Goal: Transaction & Acquisition: Download file/media

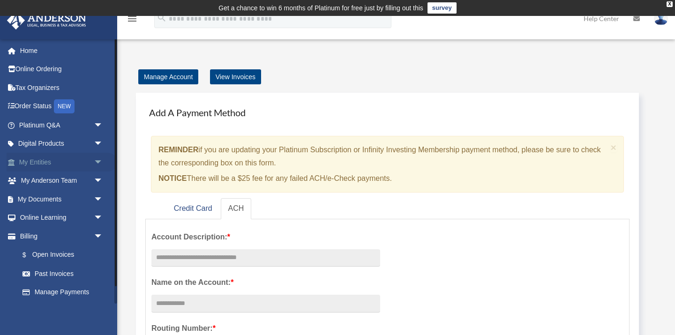
click at [53, 162] on link "My Entities arrow_drop_down" at bounding box center [62, 162] width 111 height 19
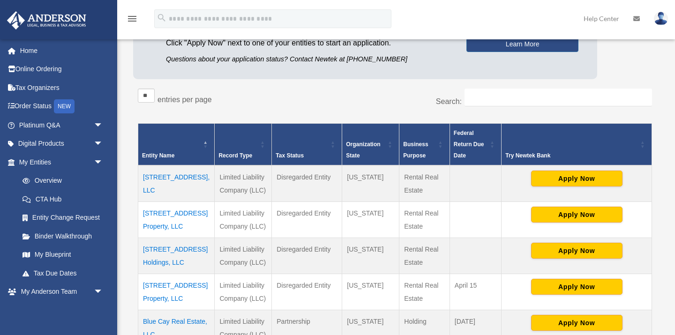
scroll to position [128, 0]
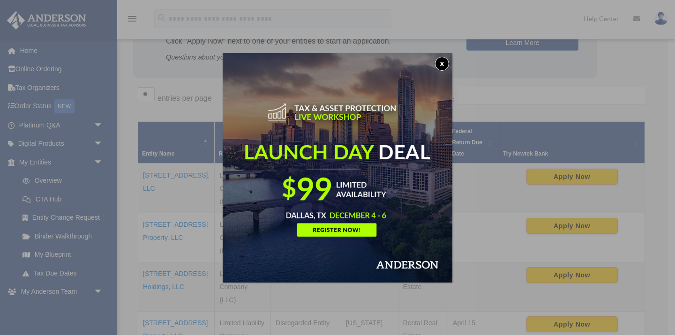
click at [442, 65] on button "x" at bounding box center [442, 64] width 14 height 14
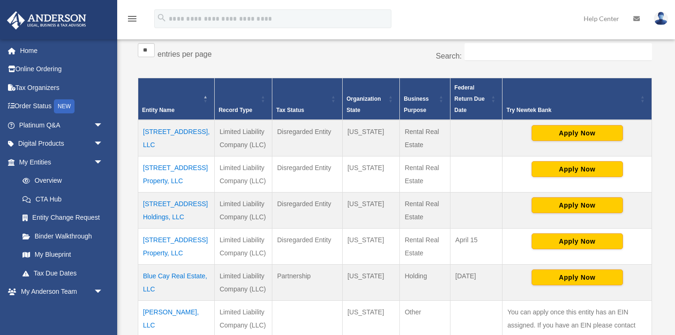
scroll to position [220, 0]
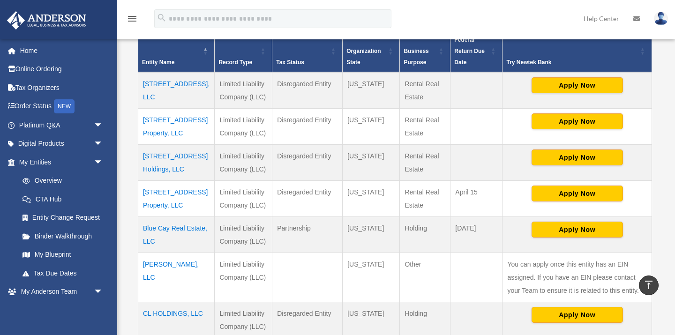
click at [177, 208] on td "601 W Capitol Ave Property, LLC" at bounding box center [176, 199] width 76 height 36
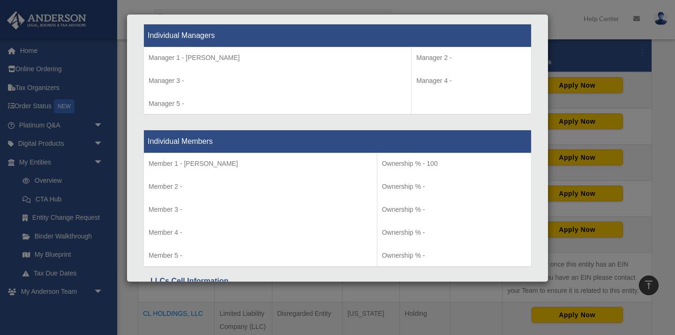
scroll to position [968, 0]
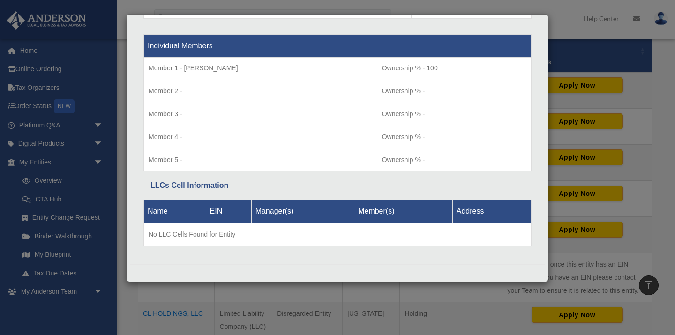
click at [165, 294] on div "Details × Articles Sent Organizational Date" at bounding box center [337, 167] width 675 height 335
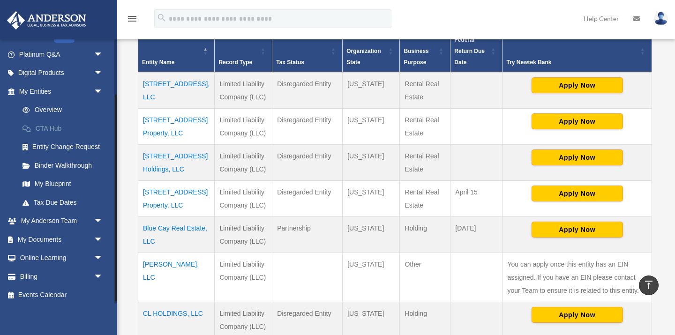
scroll to position [74, 0]
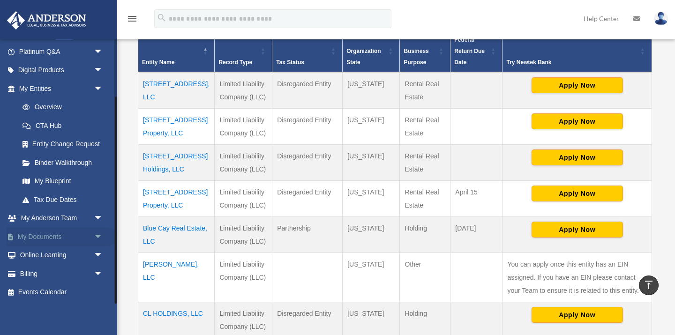
click at [65, 235] on link "My Documents arrow_drop_down" at bounding box center [62, 236] width 111 height 19
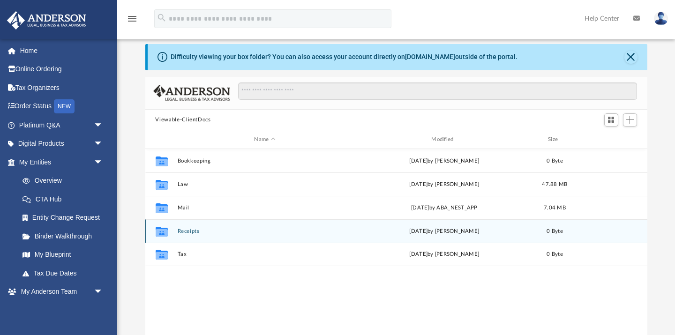
scroll to position [30, 0]
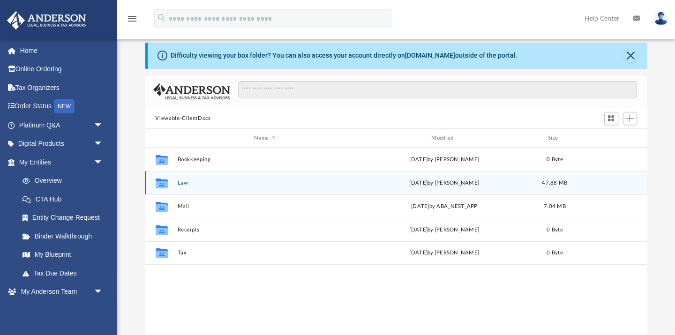
click at [163, 183] on icon "grid" at bounding box center [161, 184] width 12 height 10
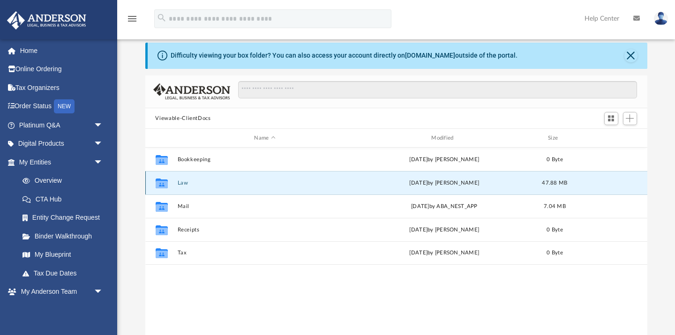
click at [162, 186] on icon "grid" at bounding box center [161, 185] width 12 height 8
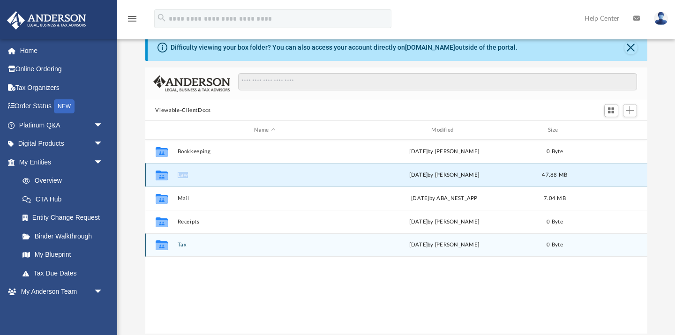
scroll to position [2, 0]
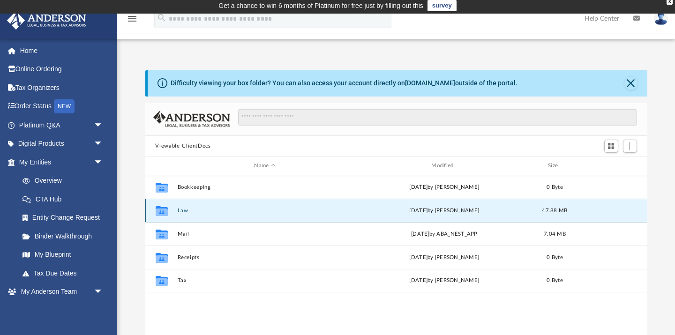
click at [435, 212] on div "Thu Sep 18 2025 by Lindsay Haggie" at bounding box center [444, 211] width 175 height 8
click at [162, 211] on icon "grid" at bounding box center [161, 213] width 12 height 8
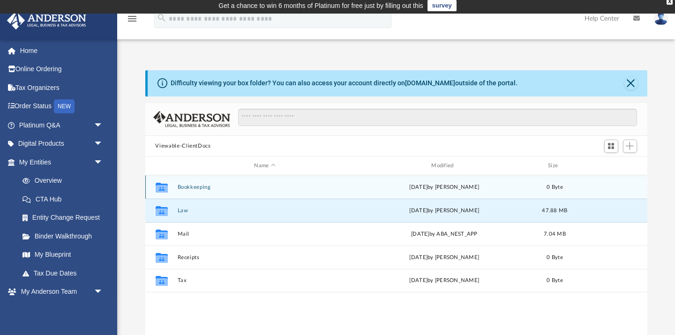
click at [163, 184] on icon "grid" at bounding box center [161, 188] width 12 height 10
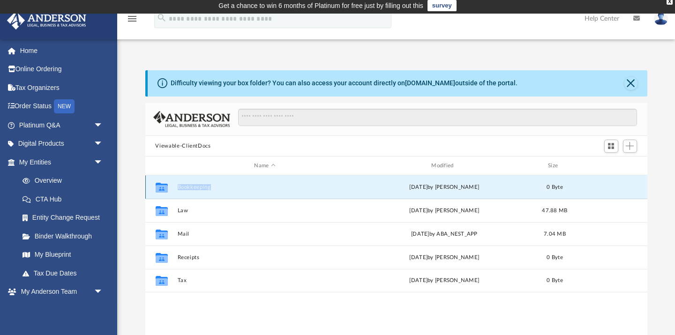
click at [163, 184] on icon "grid" at bounding box center [161, 188] width 12 height 10
click at [628, 81] on button "Close" at bounding box center [631, 83] width 13 height 13
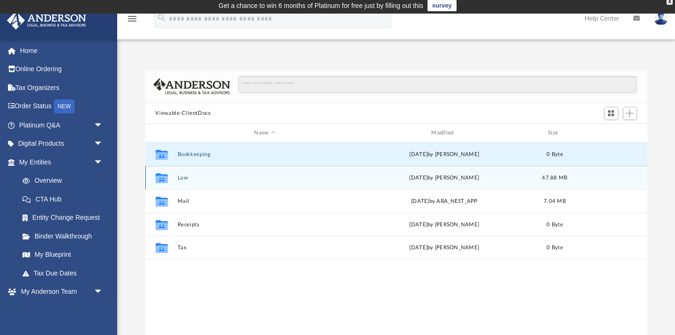
click at [418, 177] on div "Thu Sep 18 2025 by Lindsay Haggie" at bounding box center [444, 178] width 175 height 8
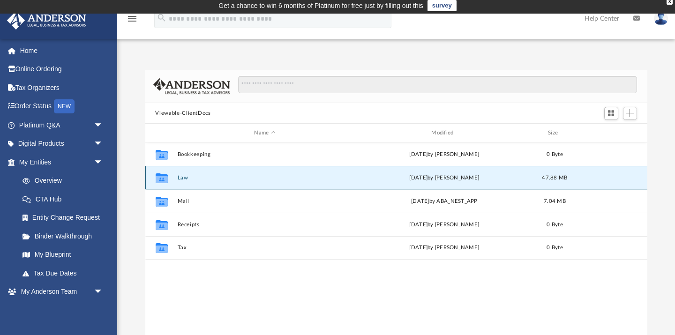
click at [159, 180] on icon "grid" at bounding box center [161, 179] width 12 height 10
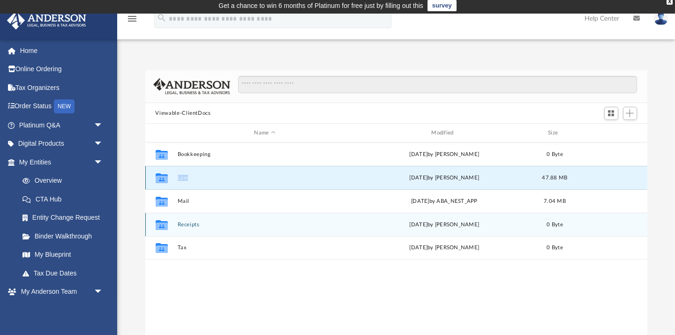
scroll to position [0, 0]
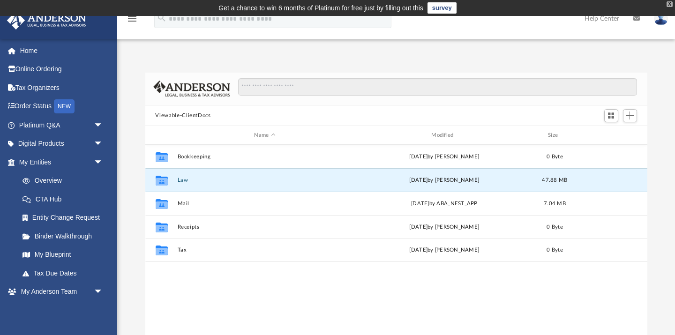
click at [670, 3] on div "X" at bounding box center [670, 4] width 6 height 6
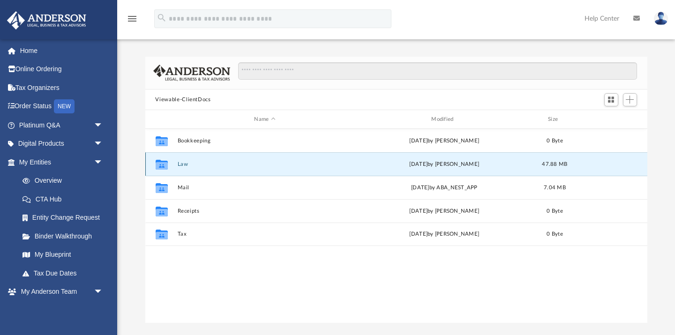
click at [159, 167] on icon "grid" at bounding box center [161, 166] width 12 height 8
click at [258, 74] on input "Search files and folders" at bounding box center [437, 71] width 399 height 18
click at [56, 293] on link "My Anderson Team arrow_drop_down" at bounding box center [62, 292] width 111 height 19
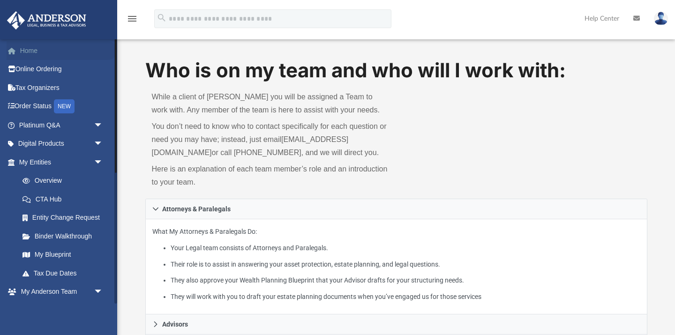
click at [34, 54] on link "Home" at bounding box center [62, 50] width 111 height 19
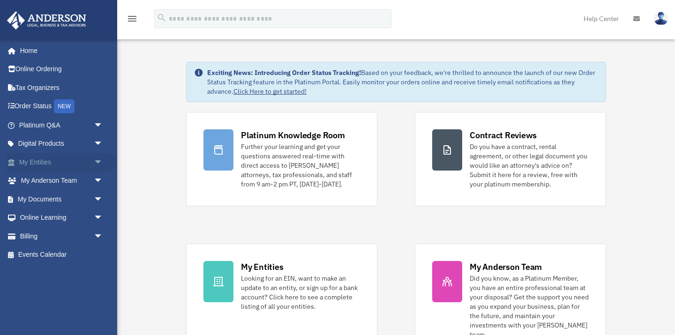
click at [39, 166] on link "My Entities arrow_drop_down" at bounding box center [62, 162] width 111 height 19
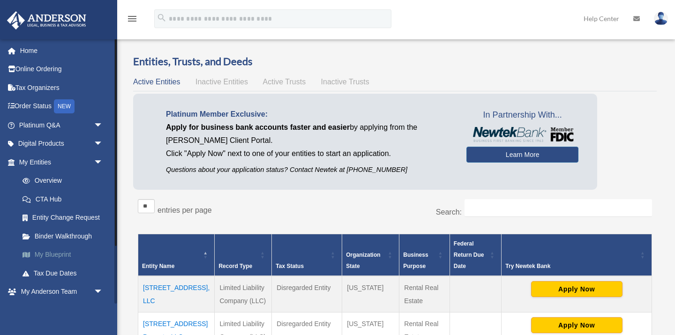
click at [62, 252] on link "My Blueprint" at bounding box center [65, 255] width 104 height 19
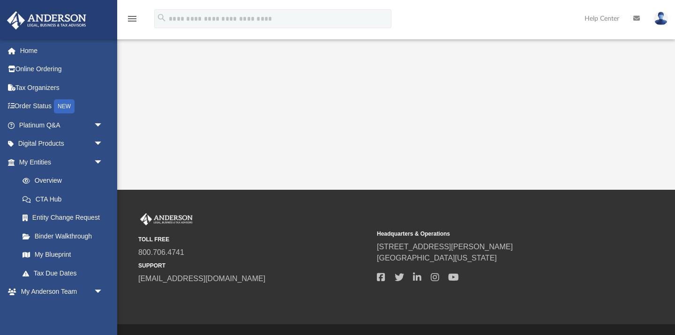
scroll to position [291, 0]
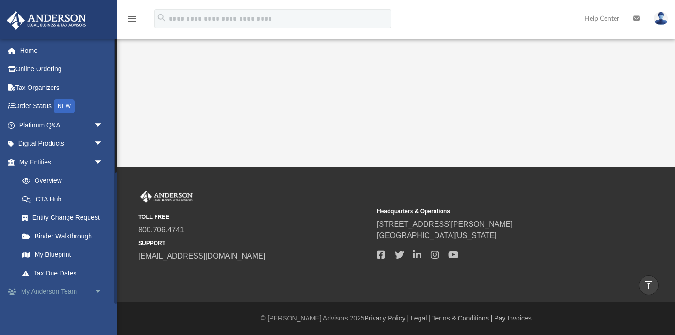
click at [58, 290] on link "My [PERSON_NAME] Team arrow_drop_down" at bounding box center [62, 292] width 111 height 19
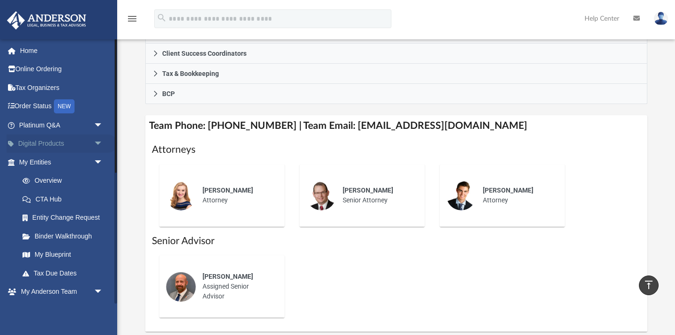
click at [65, 148] on link "Digital Products arrow_drop_down" at bounding box center [62, 144] width 111 height 19
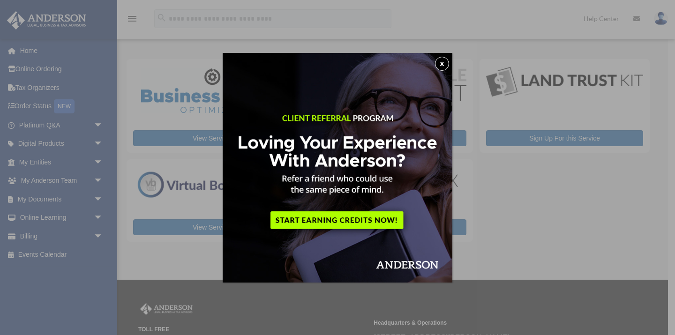
click at [446, 60] on button "x" at bounding box center [442, 64] width 14 height 14
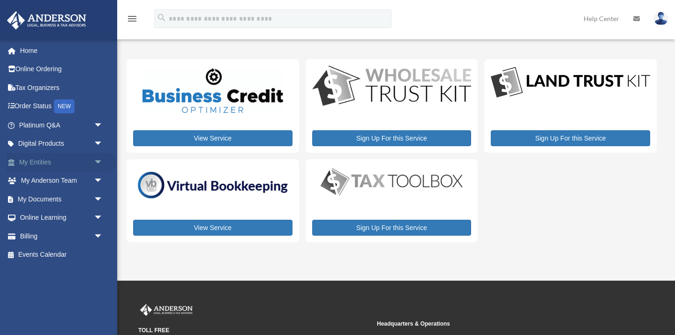
click at [24, 158] on link "My Entities arrow_drop_down" at bounding box center [62, 162] width 111 height 19
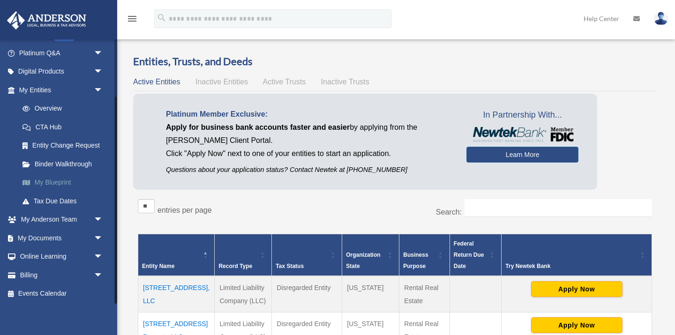
scroll to position [74, 0]
click at [44, 239] on link "My Documents arrow_drop_down" at bounding box center [62, 236] width 111 height 19
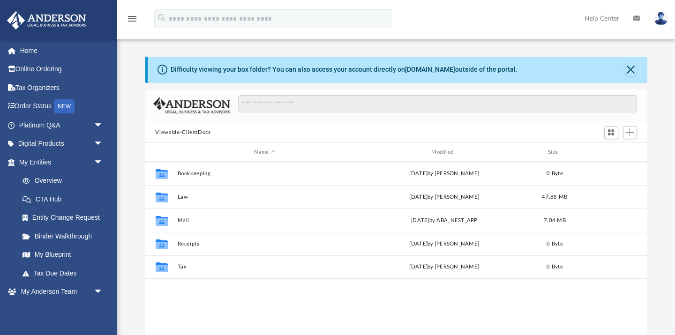
scroll to position [213, 502]
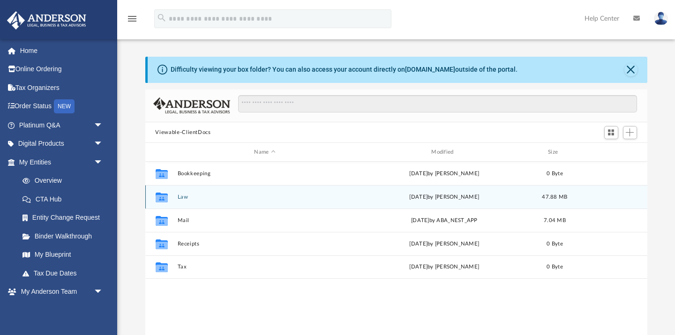
click at [161, 197] on icon "grid" at bounding box center [161, 199] width 12 height 8
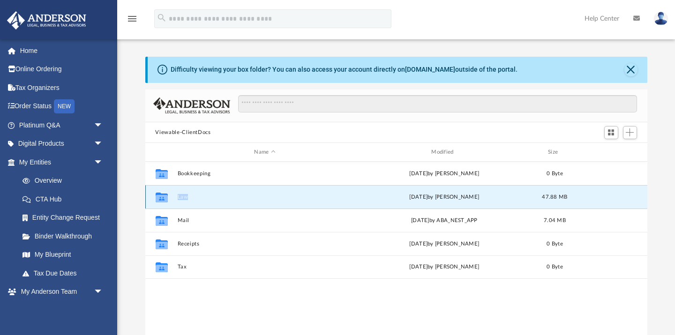
click at [161, 197] on icon "grid" at bounding box center [161, 199] width 12 height 8
click at [162, 197] on icon "grid" at bounding box center [161, 199] width 12 height 8
click at [181, 197] on button "Law" at bounding box center [264, 197] width 175 height 6
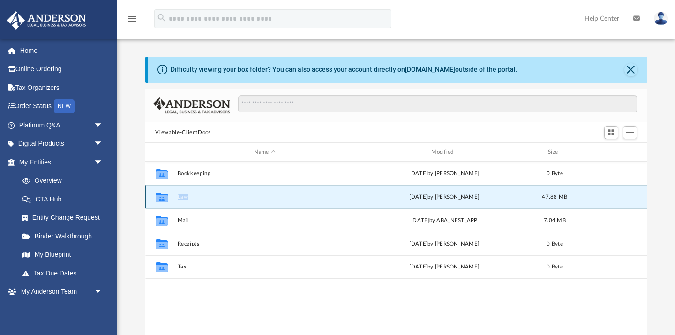
click at [181, 197] on button "Law" at bounding box center [264, 197] width 175 height 6
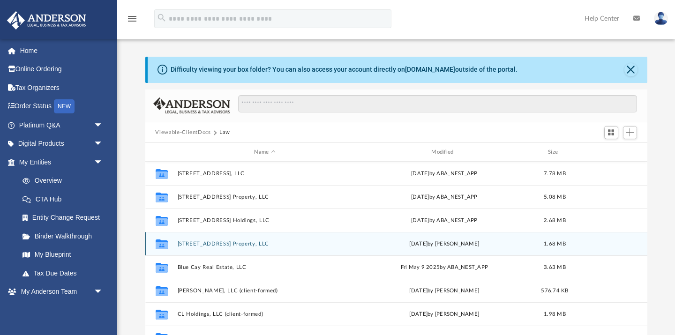
click at [168, 245] on icon "Collaborated Folder" at bounding box center [161, 244] width 15 height 15
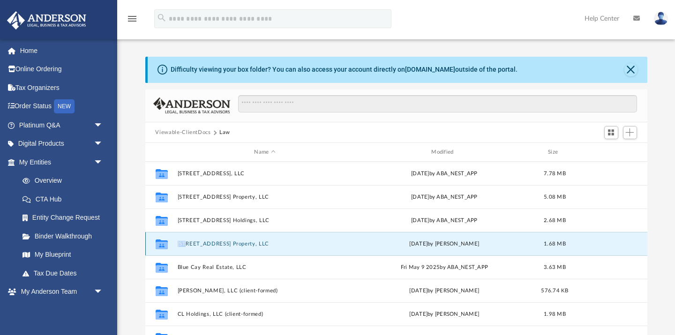
click at [168, 245] on icon "Collaborated Folder" at bounding box center [161, 244] width 15 height 15
click at [161, 245] on icon "grid" at bounding box center [161, 246] width 12 height 8
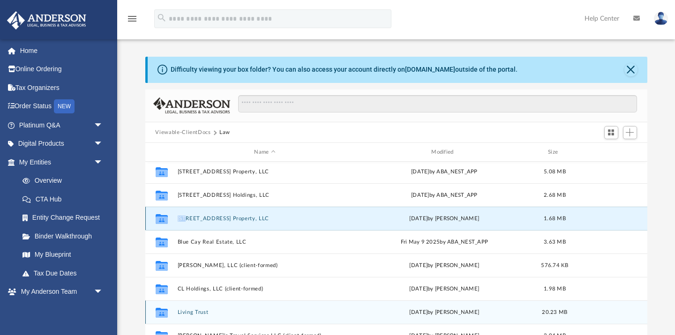
scroll to position [18, 0]
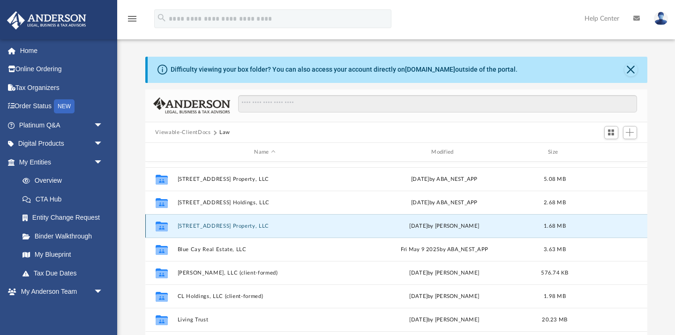
click at [159, 225] on icon "grid" at bounding box center [161, 228] width 12 height 8
click at [187, 225] on button "[STREET_ADDRESS] Property, LLC" at bounding box center [264, 226] width 175 height 6
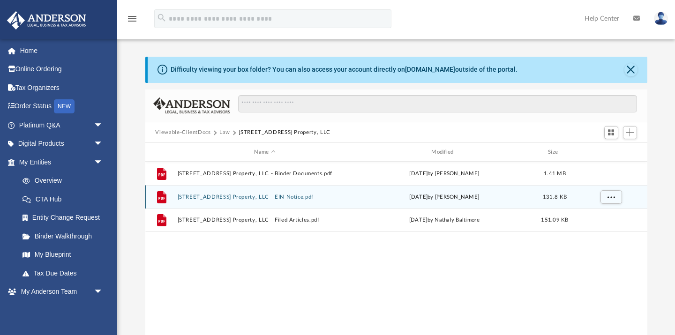
click at [163, 199] on icon "grid" at bounding box center [161, 198] width 7 height 3
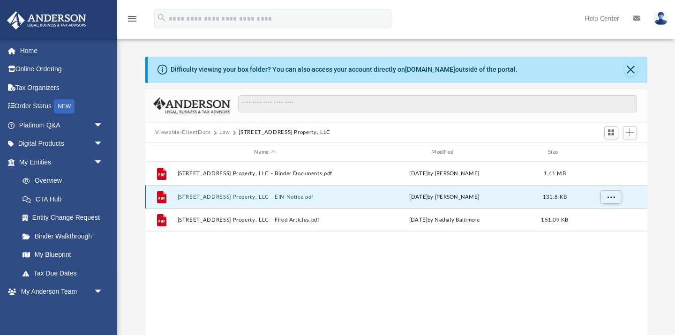
click at [190, 196] on button "[STREET_ADDRESS] Property, LLC - EIN Notice.pdf" at bounding box center [264, 197] width 175 height 6
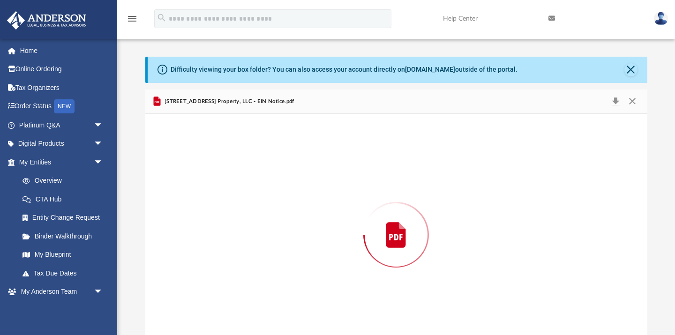
scroll to position [21, 0]
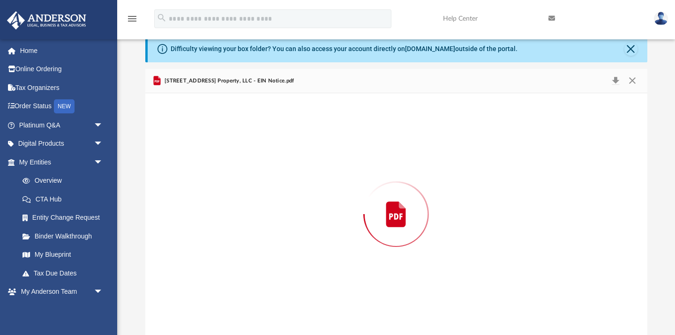
click at [190, 196] on div "Preview" at bounding box center [396, 214] width 502 height 242
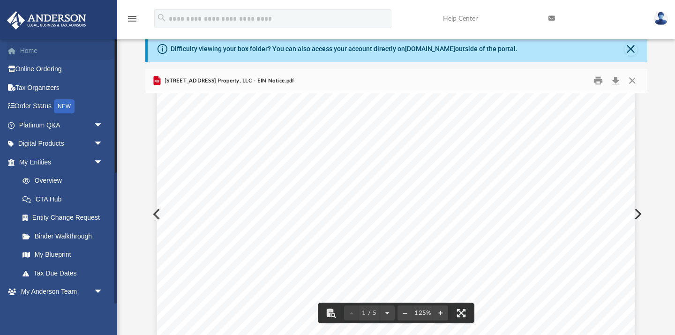
scroll to position [62, 0]
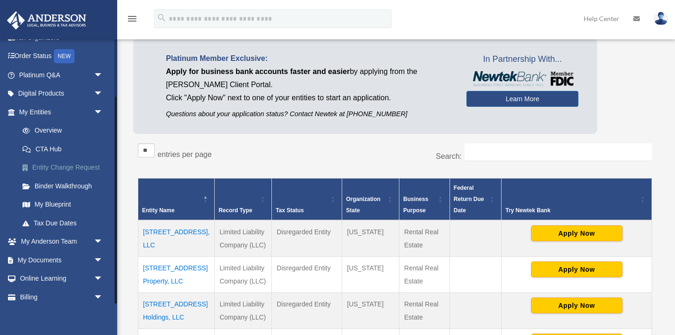
scroll to position [74, 0]
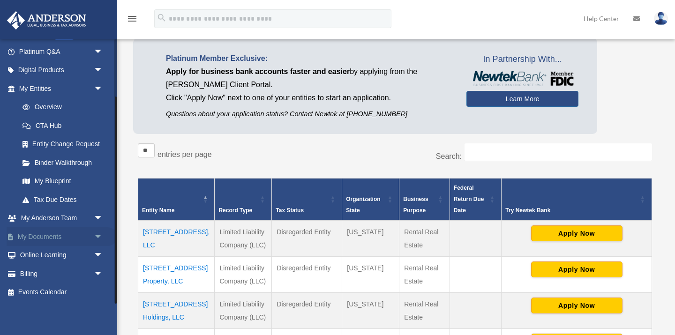
click at [73, 238] on link "My Documents arrow_drop_down" at bounding box center [62, 236] width 111 height 19
click at [74, 238] on link "My Documents arrow_drop_down" at bounding box center [62, 236] width 111 height 19
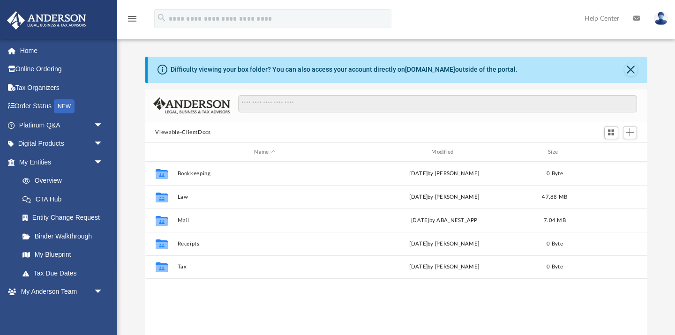
scroll to position [213, 502]
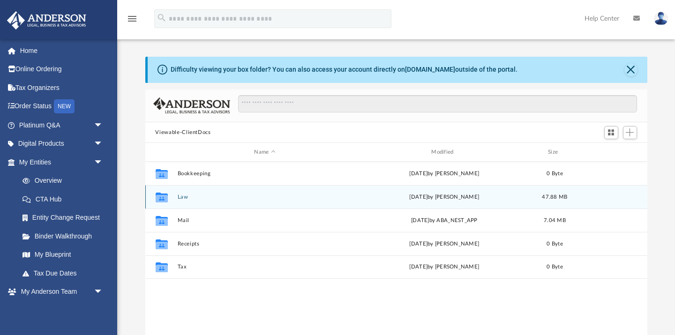
click at [163, 198] on icon "grid" at bounding box center [161, 199] width 12 height 8
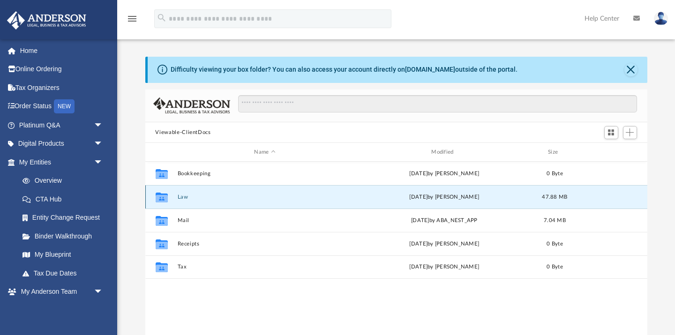
click at [163, 198] on icon "grid" at bounding box center [161, 199] width 12 height 8
click at [178, 196] on button "Law" at bounding box center [264, 197] width 175 height 6
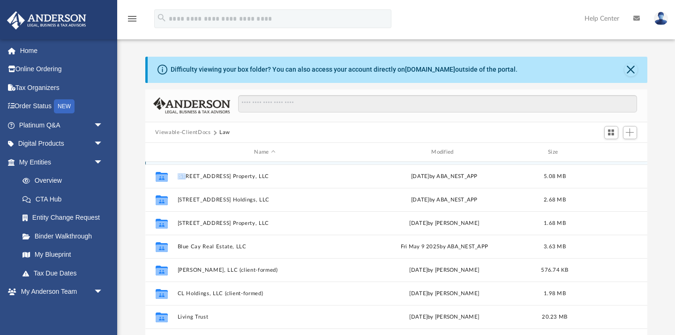
scroll to position [22, 0]
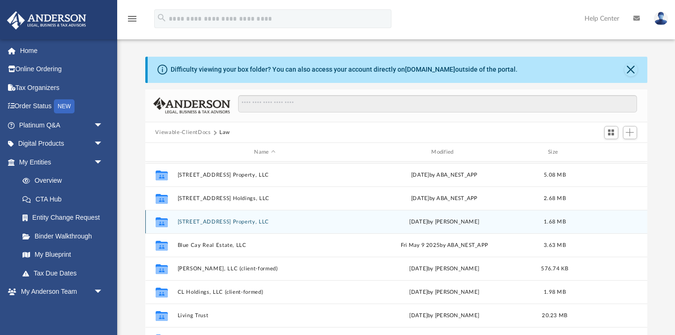
click at [164, 221] on icon "grid" at bounding box center [161, 224] width 12 height 8
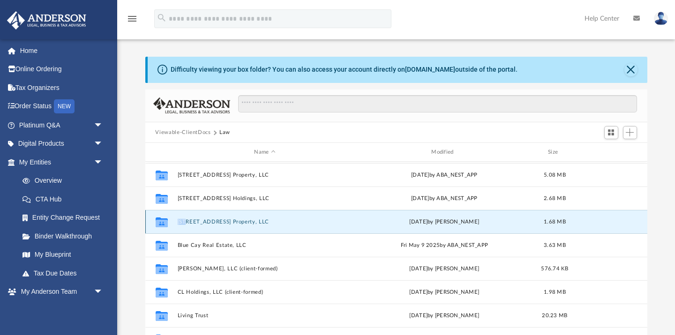
click at [164, 221] on icon "grid" at bounding box center [161, 224] width 12 height 8
click at [181, 221] on button "[STREET_ADDRESS] Property, LLC" at bounding box center [264, 222] width 175 height 6
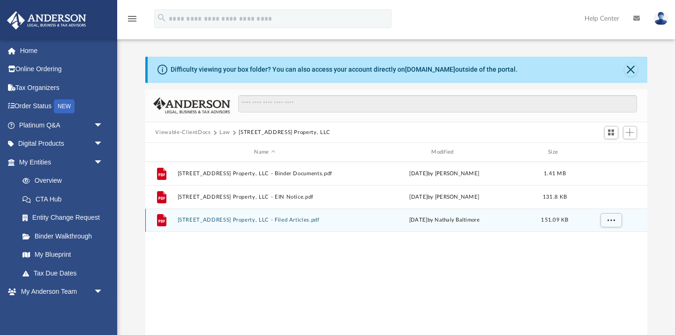
click at [180, 219] on button "[STREET_ADDRESS] Property, LLC - Filed Articles.pdf" at bounding box center [264, 221] width 175 height 6
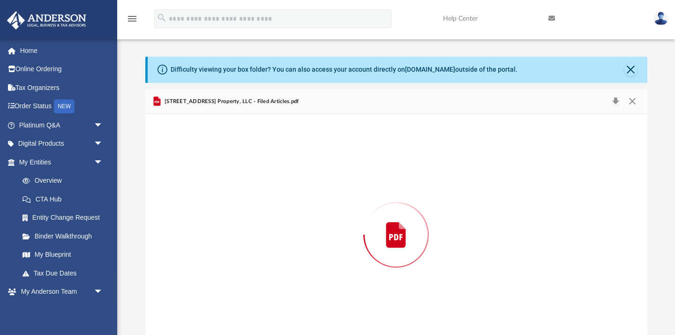
scroll to position [21, 0]
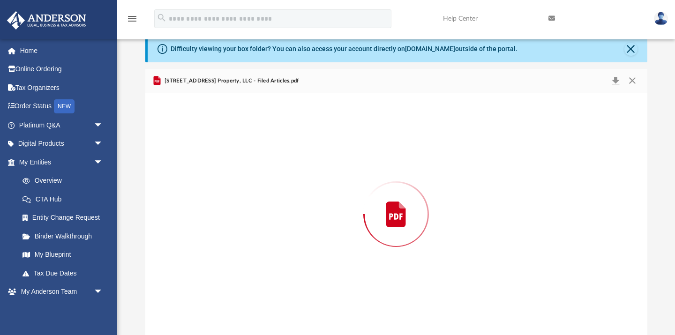
click at [180, 219] on div "Preview" at bounding box center [396, 214] width 502 height 242
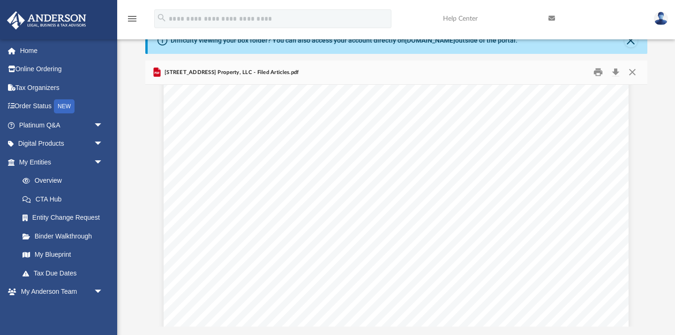
scroll to position [0, 0]
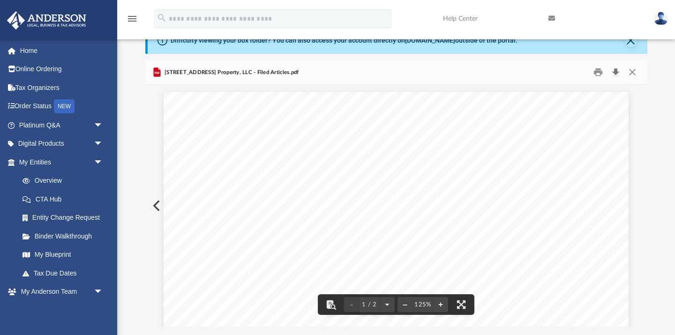
click at [613, 75] on button "Download" at bounding box center [616, 72] width 17 height 15
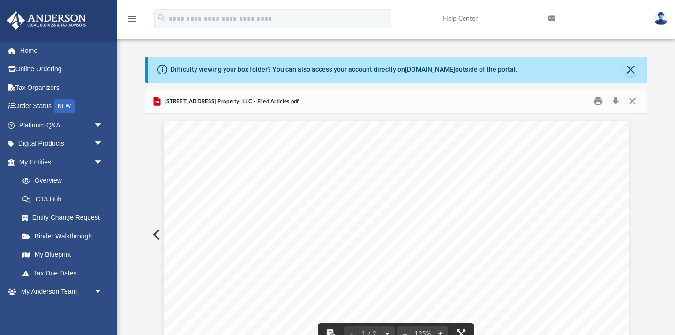
click at [177, 102] on span "[STREET_ADDRESS] Property, LLC - Filed Articles.pdf" at bounding box center [231, 102] width 136 height 8
click at [159, 242] on button "Preview" at bounding box center [155, 235] width 21 height 26
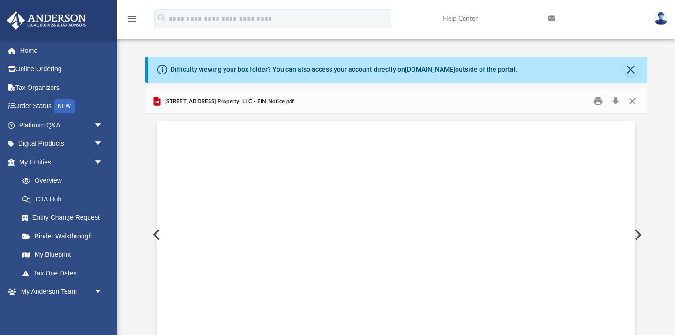
scroll to position [21, 0]
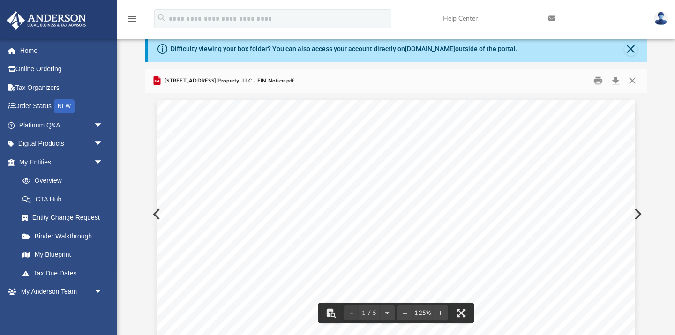
click at [155, 214] on button "Preview" at bounding box center [155, 214] width 21 height 26
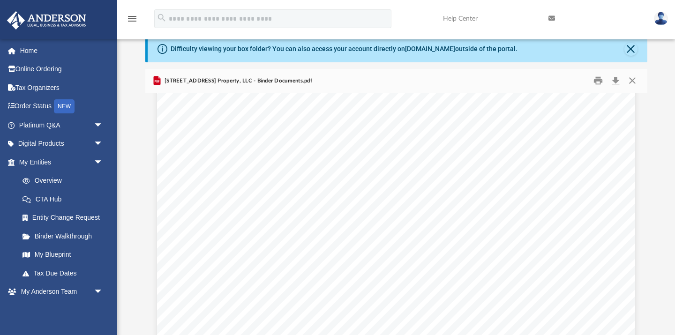
scroll to position [0, 0]
click at [619, 82] on button "Download" at bounding box center [616, 81] width 17 height 15
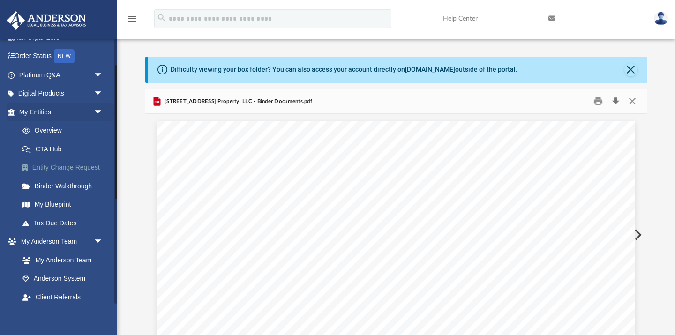
scroll to position [55, 0]
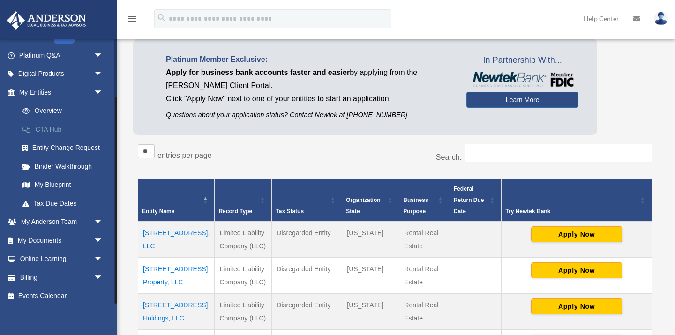
scroll to position [74, 0]
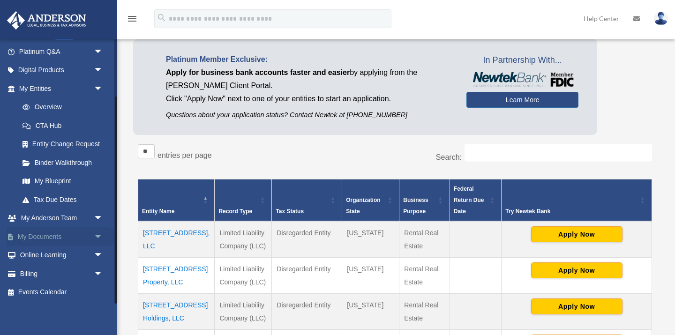
click at [55, 234] on link "My Documents arrow_drop_down" at bounding box center [62, 236] width 111 height 19
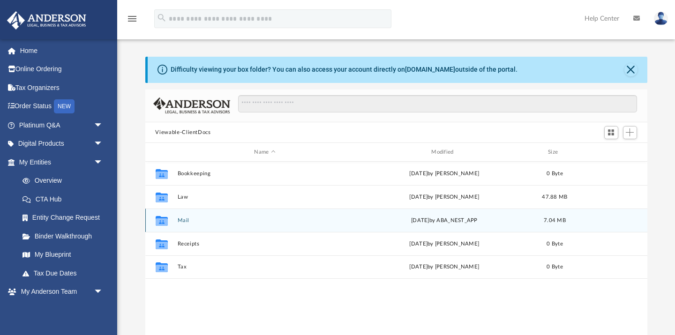
scroll to position [213, 502]
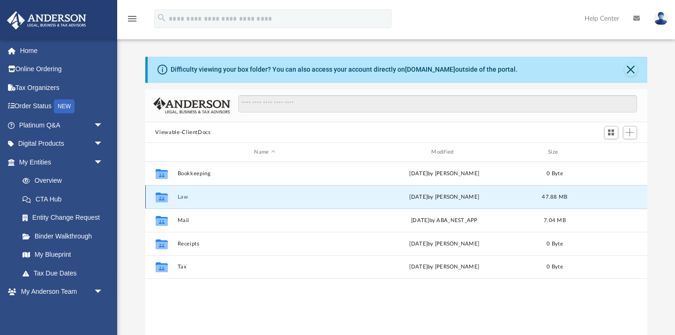
click at [181, 196] on button "Law" at bounding box center [264, 197] width 175 height 6
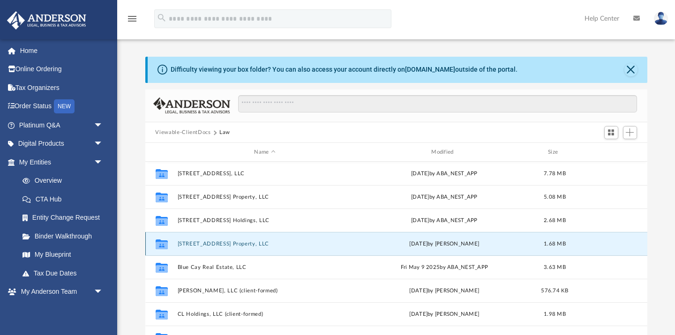
click at [186, 246] on button "[STREET_ADDRESS] Property, LLC" at bounding box center [264, 244] width 175 height 6
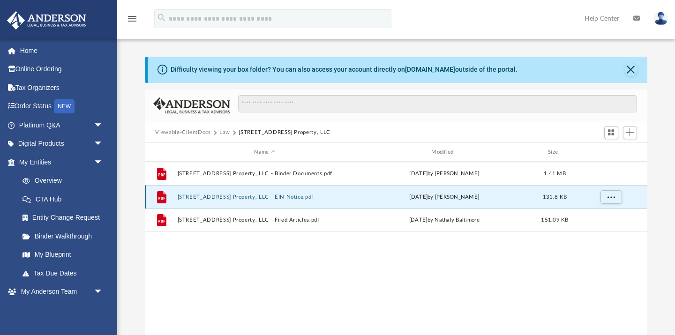
click at [240, 198] on button "[STREET_ADDRESS] Property, LLC - EIN Notice.pdf" at bounding box center [264, 197] width 175 height 6
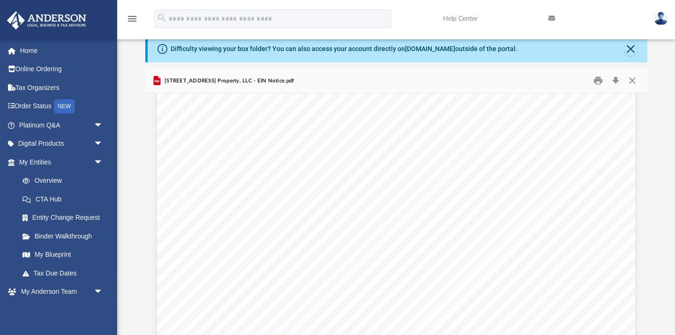
scroll to position [62, 0]
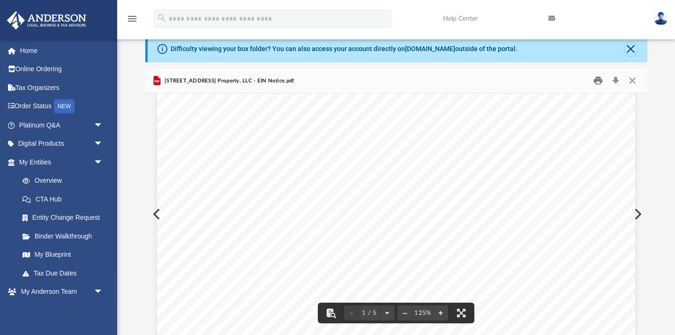
click at [598, 84] on button "Print" at bounding box center [598, 81] width 19 height 15
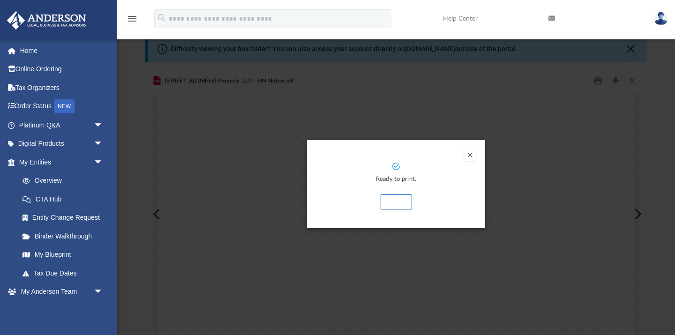
click at [469, 156] on button "Preview" at bounding box center [470, 155] width 11 height 11
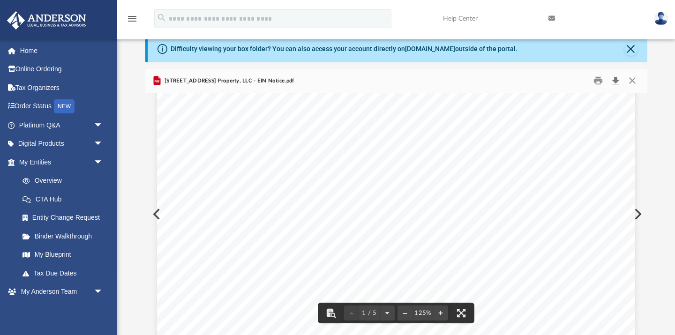
click at [618, 79] on button "Download" at bounding box center [616, 81] width 17 height 15
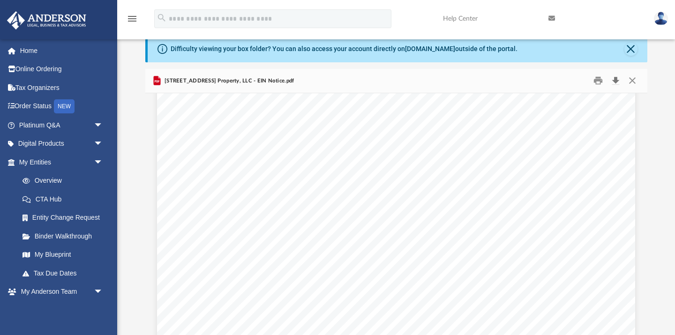
click at [615, 82] on button "Download" at bounding box center [616, 81] width 17 height 15
